Goal: Ask a question

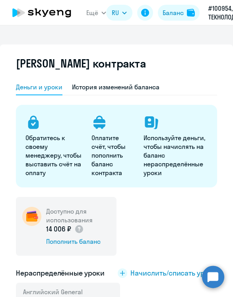
select select "english_adult_not_native_speaker"
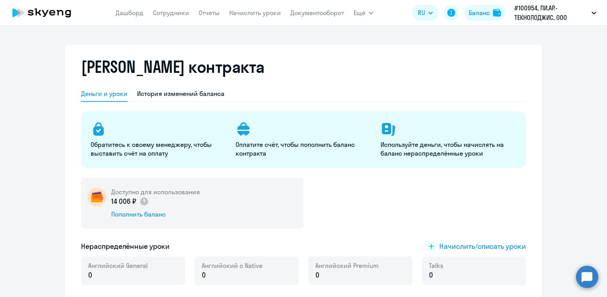
click at [175, 198] on div "14 006 ₽" at bounding box center [155, 201] width 89 height 10
click at [233, 9] on div "Баланс" at bounding box center [479, 13] width 21 height 10
click at [233, 14] on div "Баланс" at bounding box center [479, 13] width 21 height 10
click at [233, 281] on circle at bounding box center [587, 276] width 22 height 22
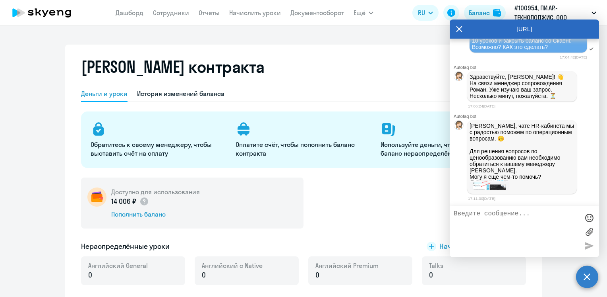
scroll to position [1597, 0]
click at [233, 29] on icon at bounding box center [459, 28] width 6 height 19
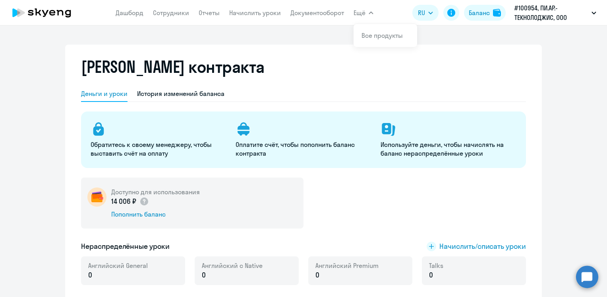
click at [233, 13] on button "Ещё" at bounding box center [364, 13] width 20 height 16
click at [233, 11] on span "Ещё" at bounding box center [360, 13] width 12 height 10
click at [233, 62] on div "Баланс контракта" at bounding box center [303, 71] width 445 height 29
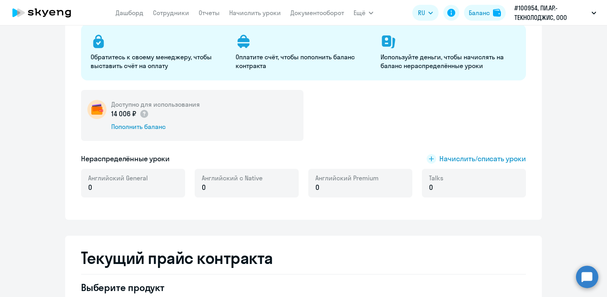
scroll to position [0, 0]
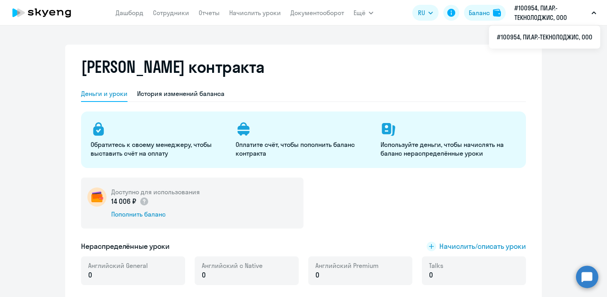
click at [233, 61] on div "Баланс контракта" at bounding box center [303, 71] width 445 height 29
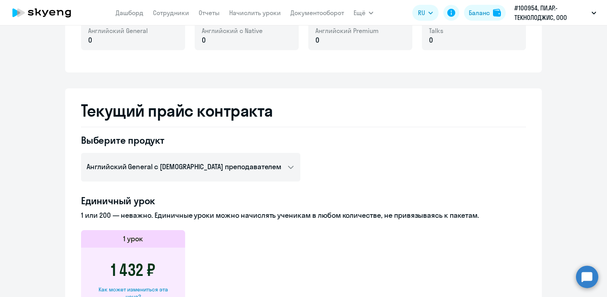
scroll to position [233, 0]
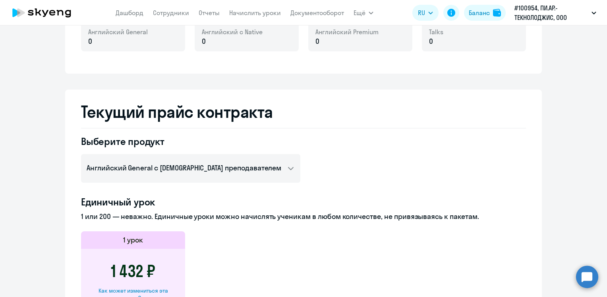
click at [233, 271] on circle at bounding box center [587, 276] width 22 height 22
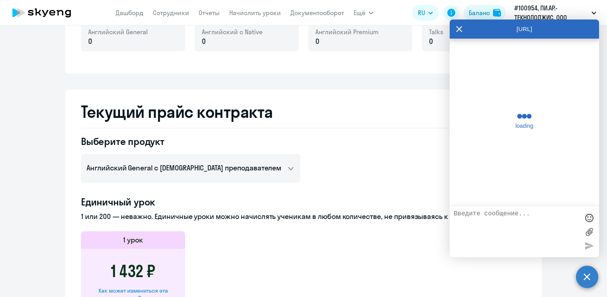
scroll to position [1597, 0]
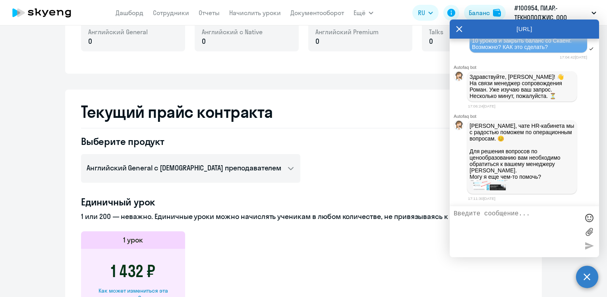
click at [233, 214] on textarea at bounding box center [517, 231] width 126 height 43
type textarea "Будьте добры, как обратиться к менеджеру [PERSON_NAME]?"
click at [233, 244] on div at bounding box center [590, 245] width 12 height 12
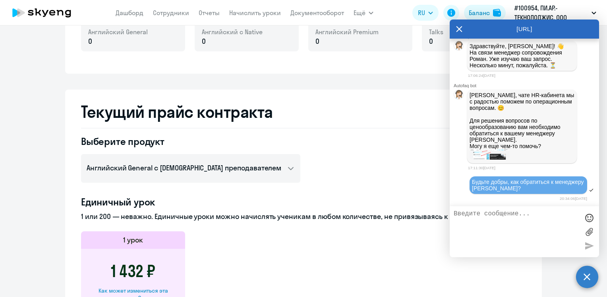
scroll to position [1628, 0]
click at [233, 33] on icon at bounding box center [459, 28] width 6 height 19
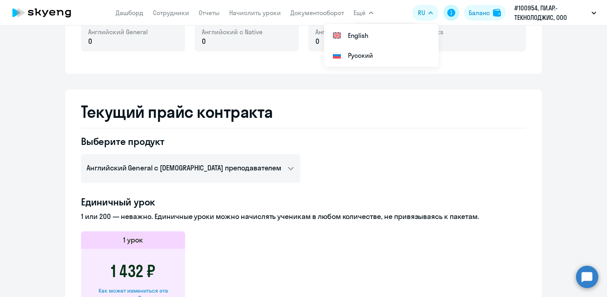
click at [233, 13] on icon at bounding box center [452, 13] width 10 height 10
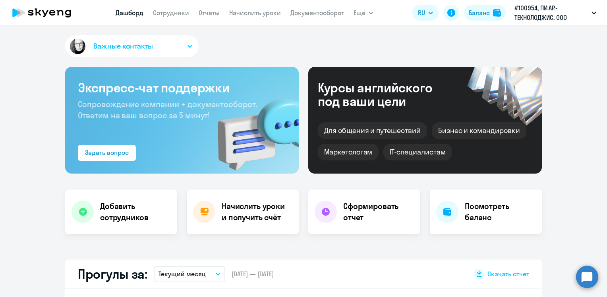
select select "30"
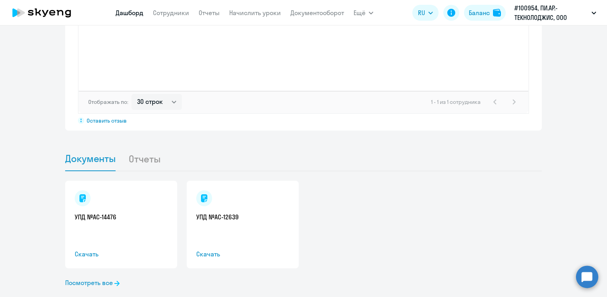
scroll to position [689, 0]
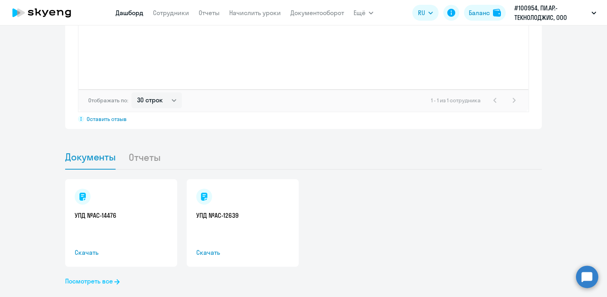
click at [90, 276] on link "Посмотреть все" at bounding box center [92, 281] width 54 height 10
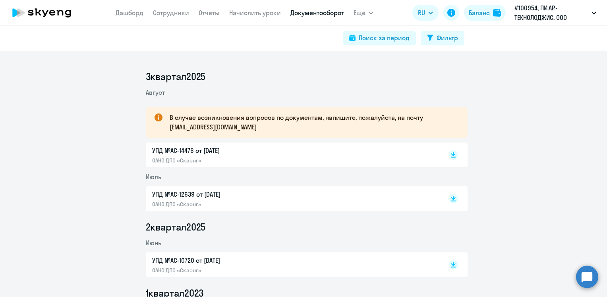
click at [584, 277] on circle at bounding box center [587, 276] width 22 height 22
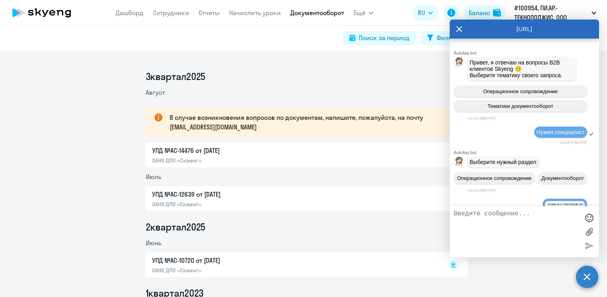
scroll to position [1628, 0]
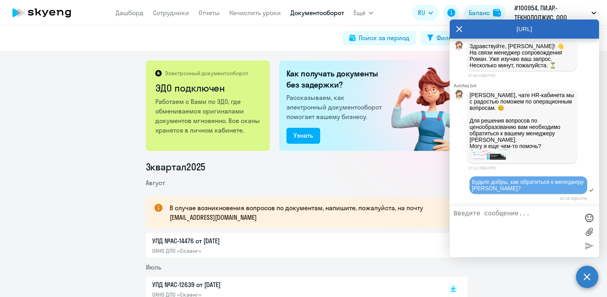
click at [458, 26] on icon at bounding box center [459, 28] width 6 height 19
